Goal: Find specific page/section: Find specific page/section

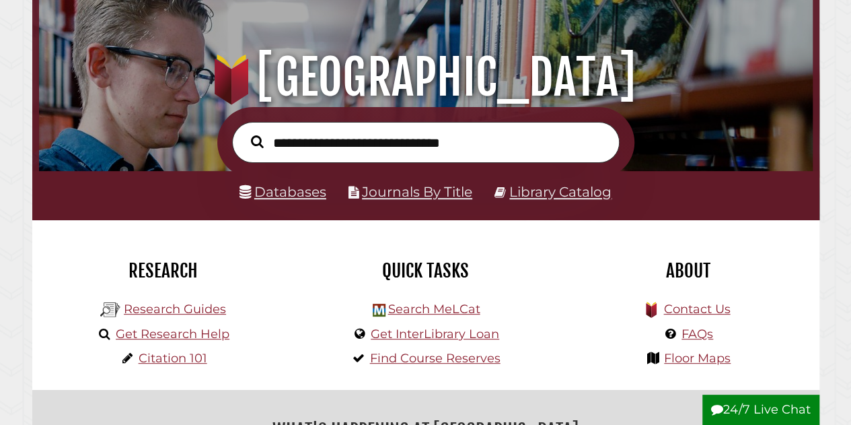
scroll to position [202, 0]
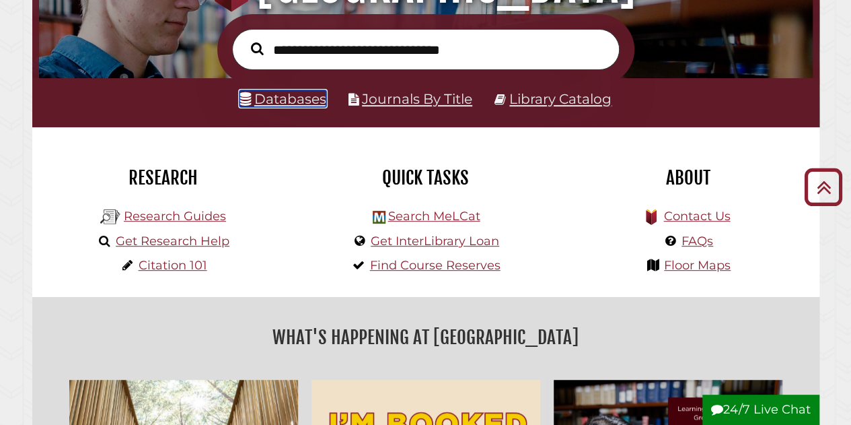
click at [279, 106] on link "Databases" at bounding box center [283, 98] width 87 height 17
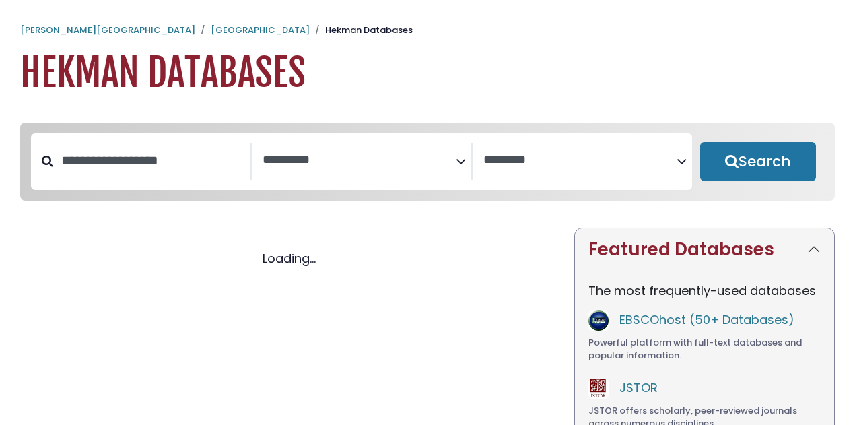
select select "Database Subject Filter"
select select "Database Vendors Filter"
select select "Database Subject Filter"
select select "Database Vendors Filter"
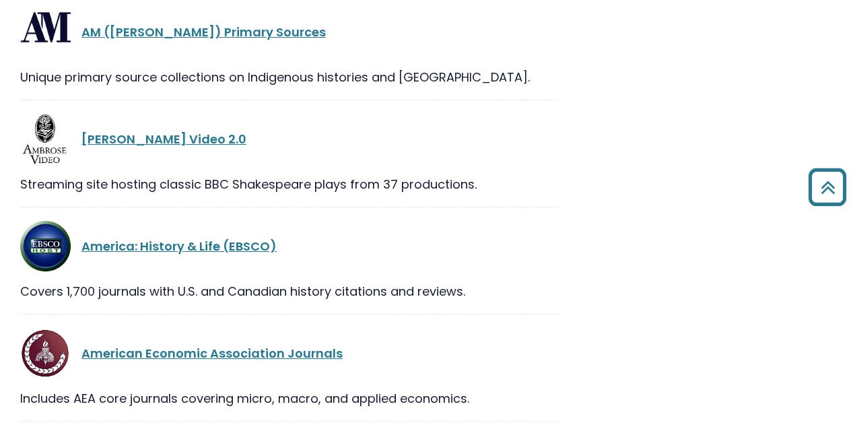
scroll to position [1346, 0]
